Goal: Information Seeking & Learning: Learn about a topic

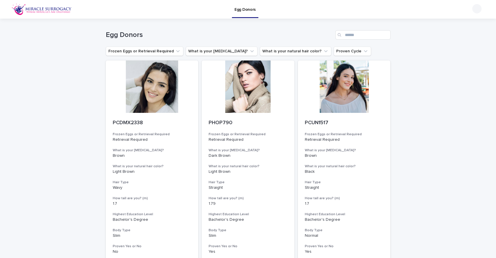
click at [249, 53] on icon "What is your eye color?" at bounding box center [252, 51] width 6 height 6
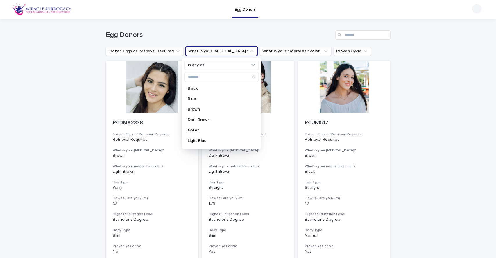
scroll to position [10, 0]
click at [216, 131] on p "Light Blue" at bounding box center [219, 131] width 62 height 4
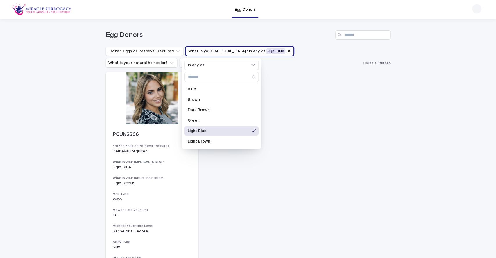
click at [443, 134] on div "Loading... Saving… Loading... Saving… Egg Donors Frozen Eggs or Retrieval Requi…" at bounding box center [248, 168] width 496 height 298
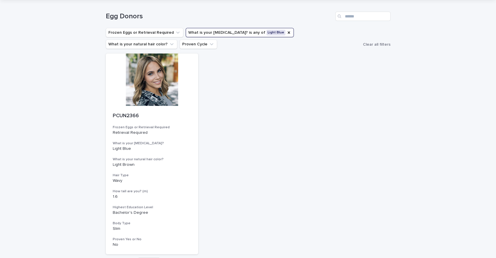
scroll to position [17, 0]
click at [287, 35] on icon "What is your eye color?" at bounding box center [289, 33] width 5 height 5
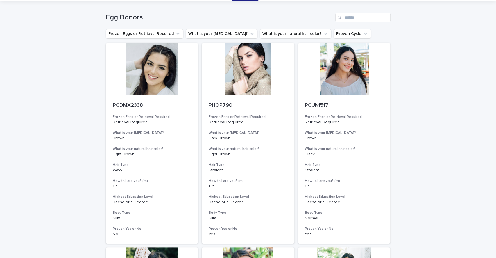
click at [272, 31] on button "What is your natural hair color?" at bounding box center [295, 33] width 71 height 9
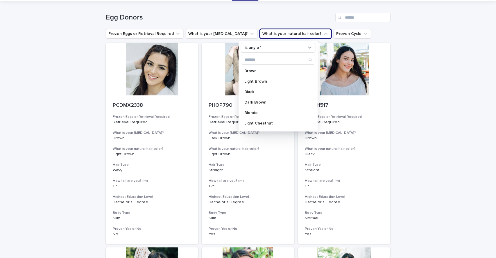
click at [260, 111] on p "Blonde" at bounding box center [275, 113] width 62 height 4
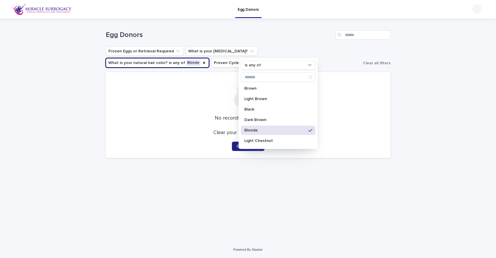
click at [264, 128] on p "Blonde" at bounding box center [275, 130] width 62 height 4
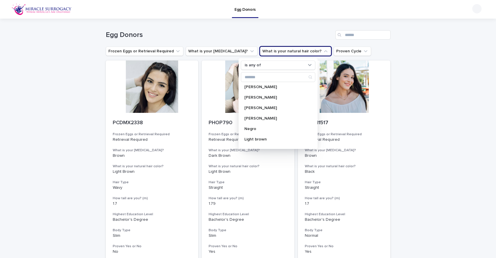
scroll to position [93, 0]
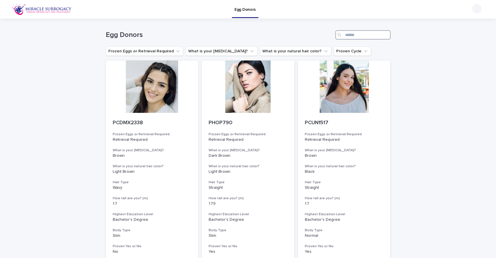
click at [352, 32] on input "Search" at bounding box center [362, 34] width 55 height 9
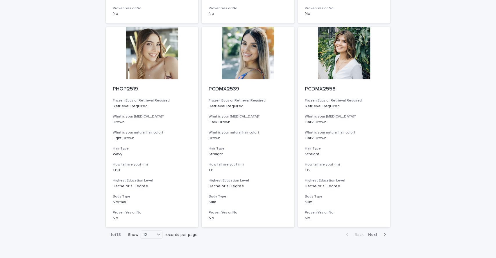
scroll to position [675, 0]
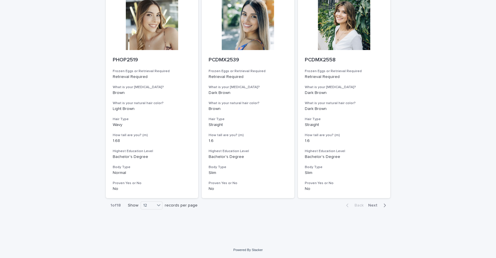
click at [156, 203] on icon at bounding box center [159, 205] width 6 height 6
click at [151, 227] on div "36" at bounding box center [148, 226] width 21 height 7
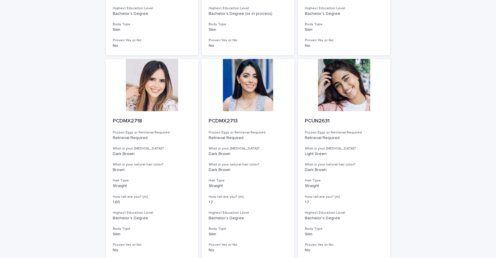
scroll to position [2039, 0]
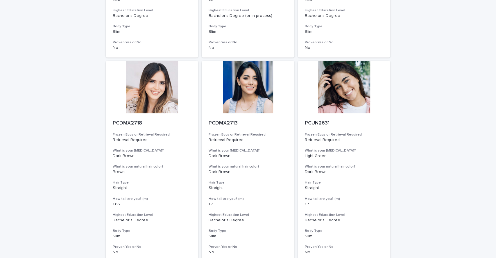
click at [360, 103] on div at bounding box center [344, 87] width 93 height 52
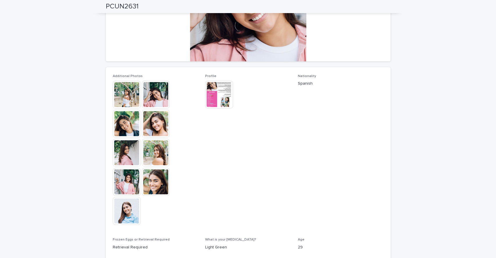
scroll to position [79, 0]
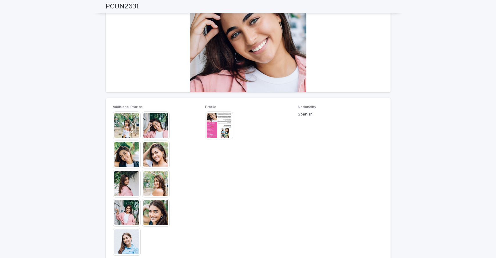
click at [150, 180] on img at bounding box center [156, 183] width 28 height 28
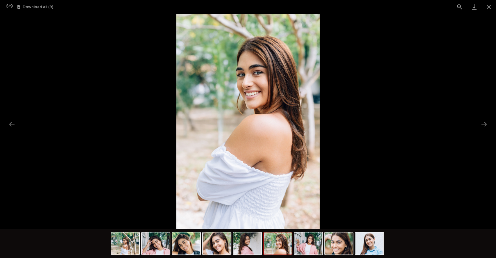
click at [200, 247] on img at bounding box center [186, 243] width 28 height 22
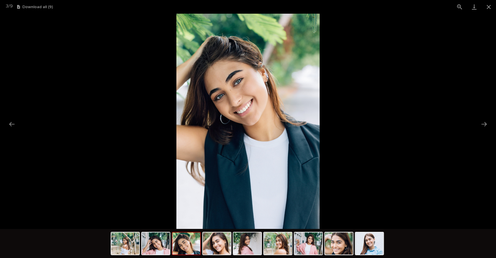
click at [219, 249] on img at bounding box center [217, 243] width 28 height 22
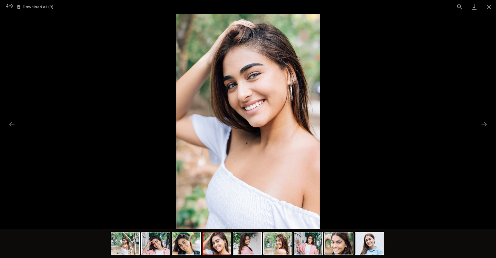
click at [251, 246] on img at bounding box center [247, 243] width 28 height 22
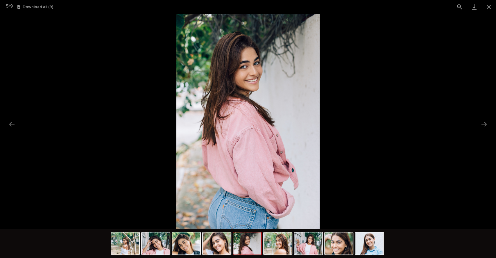
click at [278, 250] on img at bounding box center [278, 243] width 28 height 22
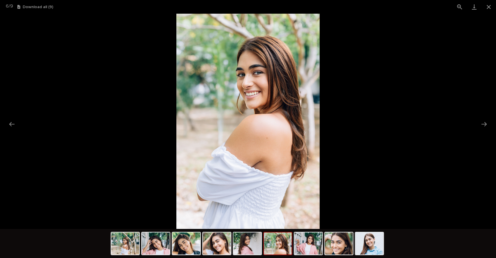
click at [301, 244] on img at bounding box center [308, 243] width 28 height 22
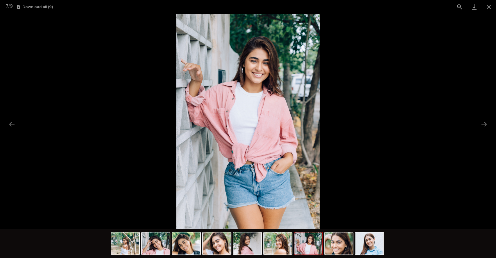
click at [342, 246] on img at bounding box center [339, 243] width 28 height 22
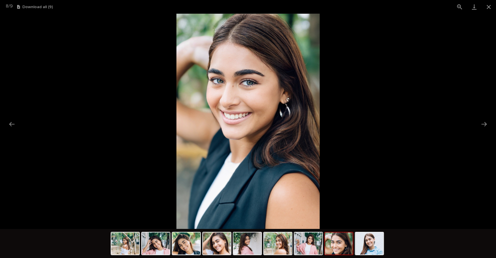
click at [379, 244] on img at bounding box center [369, 243] width 28 height 22
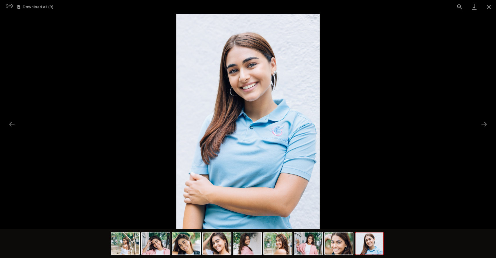
click at [124, 246] on img at bounding box center [125, 243] width 28 height 22
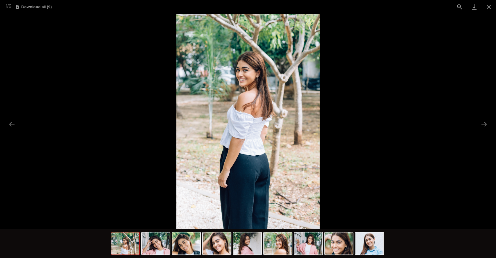
click at [150, 245] on img at bounding box center [156, 243] width 28 height 22
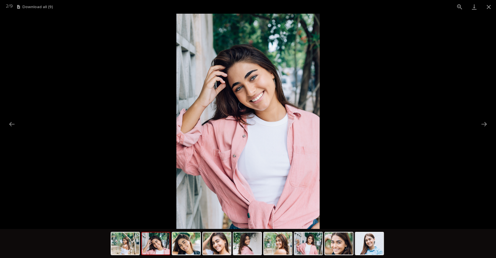
click at [487, 6] on button "Close gallery" at bounding box center [489, 7] width 15 height 14
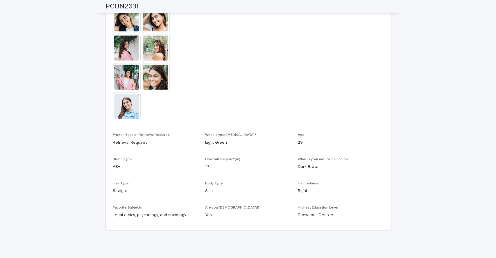
scroll to position [236, 0]
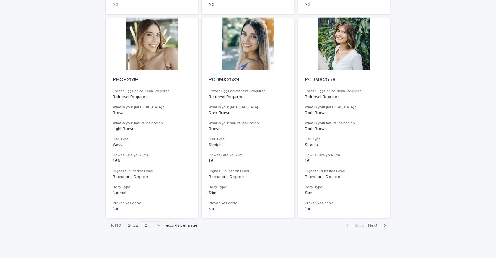
scroll to position [655, 0]
click at [376, 221] on div "Back Next" at bounding box center [365, 224] width 49 height 15
click at [371, 224] on span "Next" at bounding box center [374, 224] width 13 height 4
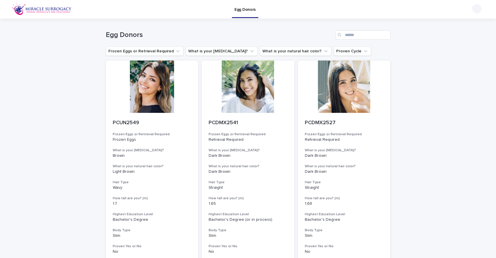
click at [371, 224] on div "PCDMX2527 Frozen Eggs or Retrieval Required Retrieval Required What is your [ME…" at bounding box center [344, 187] width 93 height 148
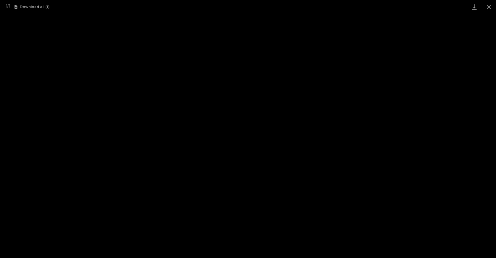
scroll to position [138, 0]
